Goal: Task Accomplishment & Management: Use online tool/utility

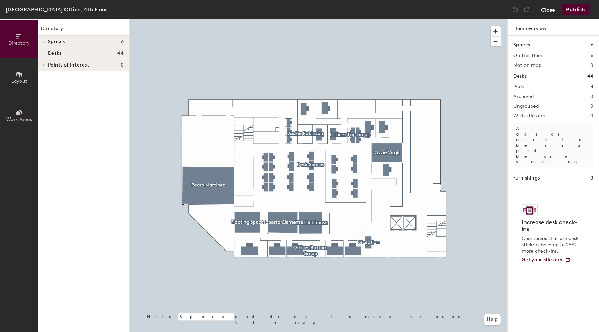
click at [551, 13] on button "Close" at bounding box center [548, 9] width 14 height 11
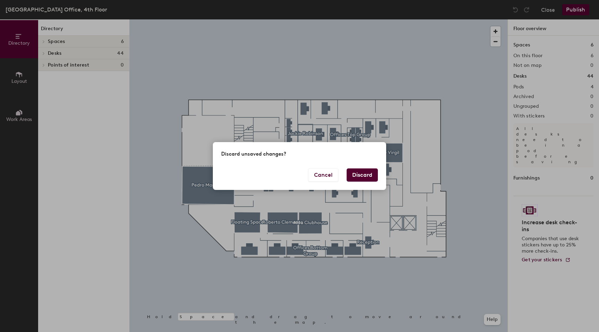
click at [356, 173] on button "Discard" at bounding box center [361, 174] width 31 height 13
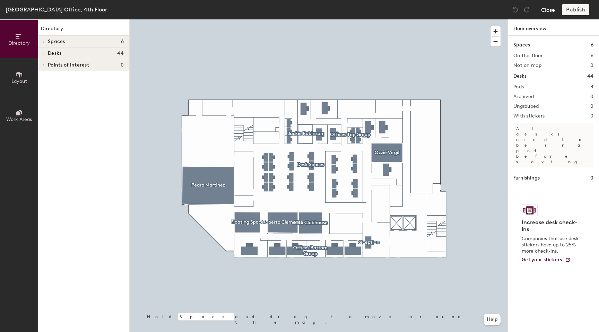
click at [216, 19] on div at bounding box center [319, 19] width 378 height 0
click at [96, 41] on h4 "Spaces 6" at bounding box center [86, 42] width 76 height 6
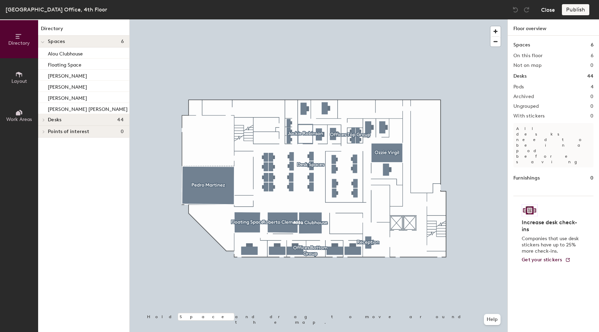
click at [551, 11] on button "Close" at bounding box center [548, 9] width 14 height 11
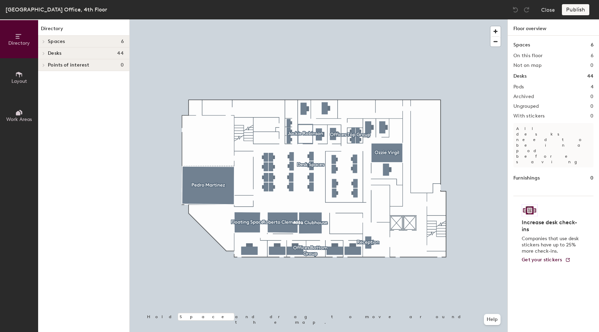
click at [22, 80] on span "Layout" at bounding box center [19, 81] width 16 height 6
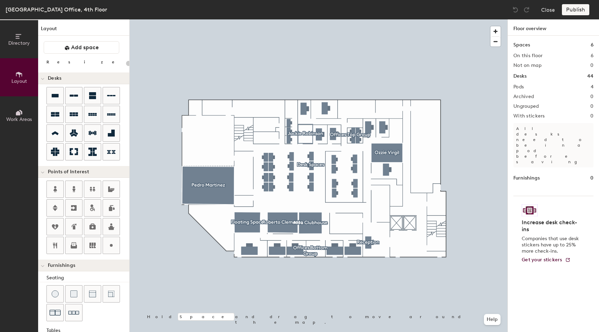
click at [221, 19] on div at bounding box center [319, 19] width 378 height 0
click at [17, 113] on icon at bounding box center [18, 113] width 5 height 5
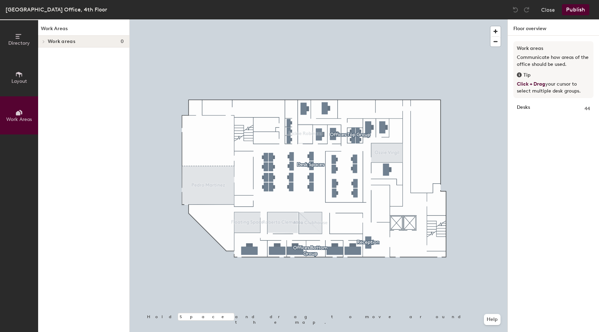
click at [20, 82] on span "Layout" at bounding box center [19, 81] width 16 height 6
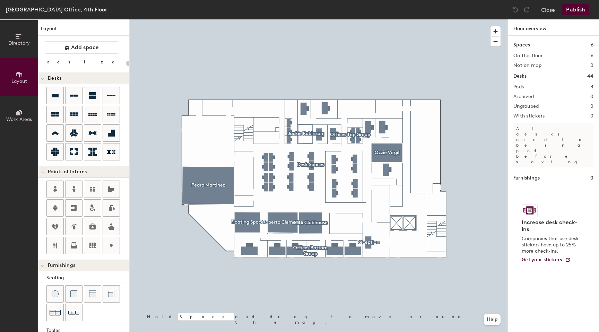
click at [19, 39] on icon at bounding box center [19, 37] width 8 height 8
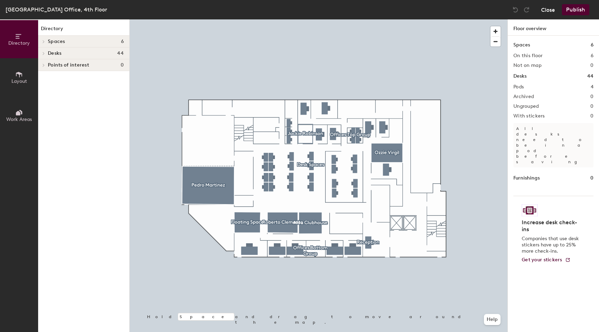
click at [547, 10] on button "Close" at bounding box center [548, 9] width 14 height 11
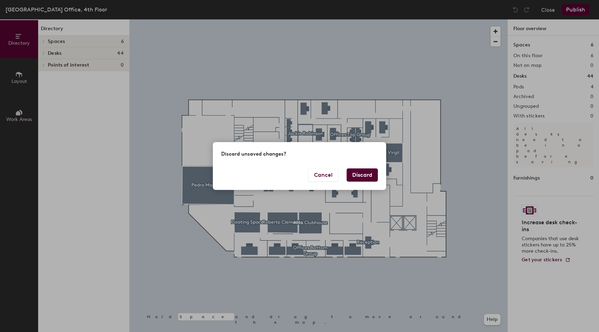
click at [360, 174] on button "Discard" at bounding box center [361, 174] width 31 height 13
